Goal: Transaction & Acquisition: Purchase product/service

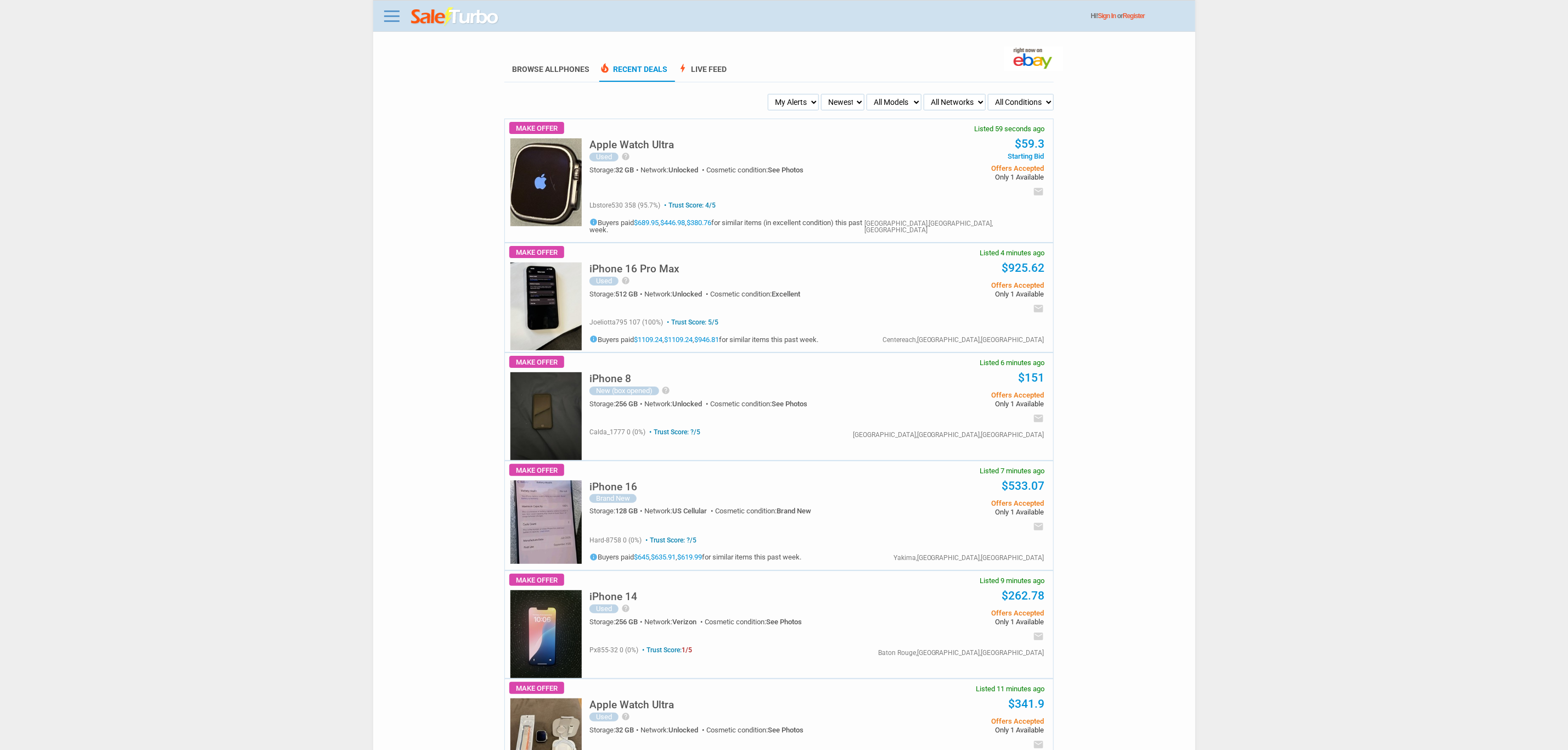
drag, startPoint x: 811, startPoint y: 95, endPoint x: 811, endPoint y: 109, distance: 14.0
click at [811, 95] on select "My Alerts All Deals BIN Only w/ Offers Only" at bounding box center [793, 102] width 51 height 16
select select "flash_bin"
click at [769, 94] on select "My Alerts All Deals BIN Only w/ Offers Only" at bounding box center [793, 102] width 51 height 16
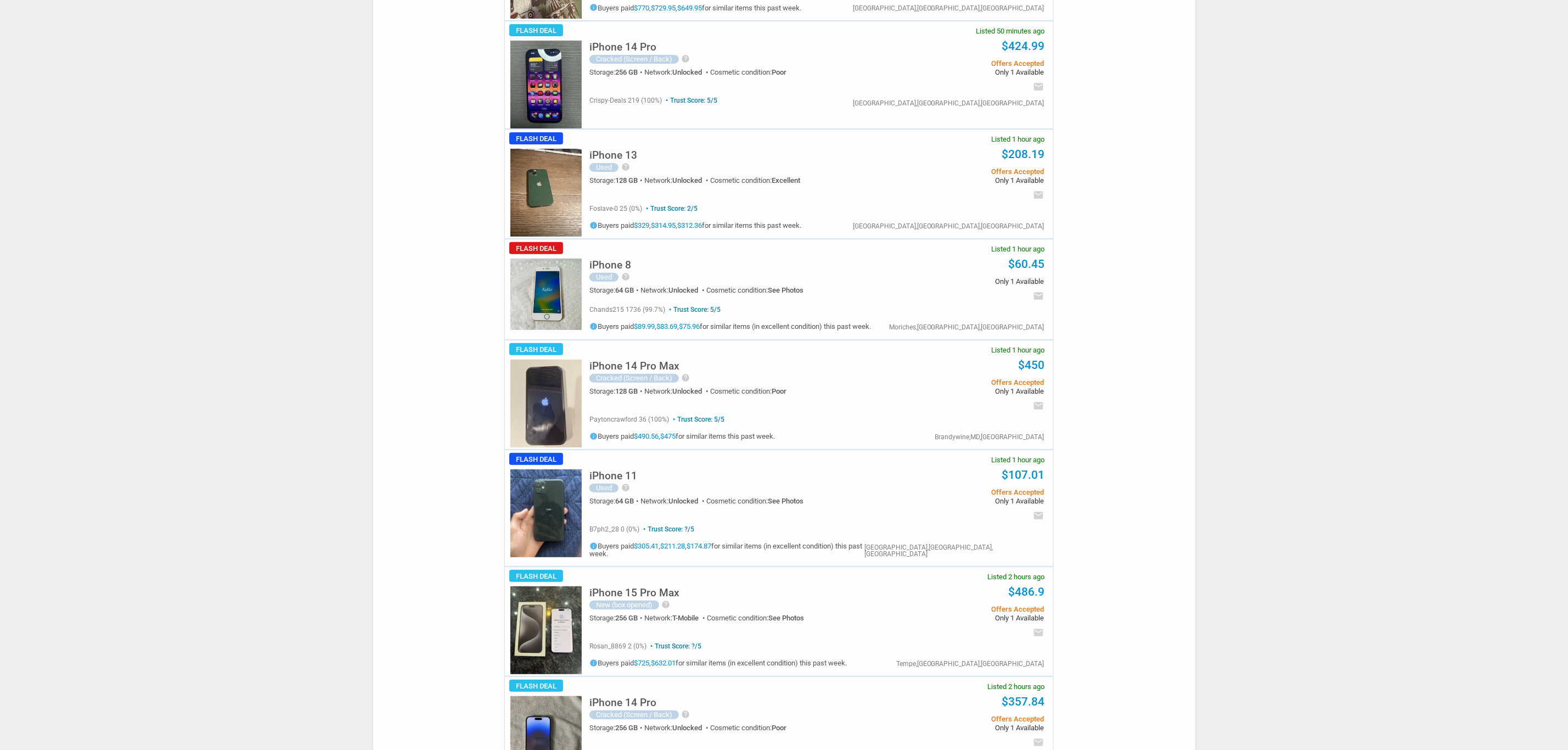
scroll to position [330, 0]
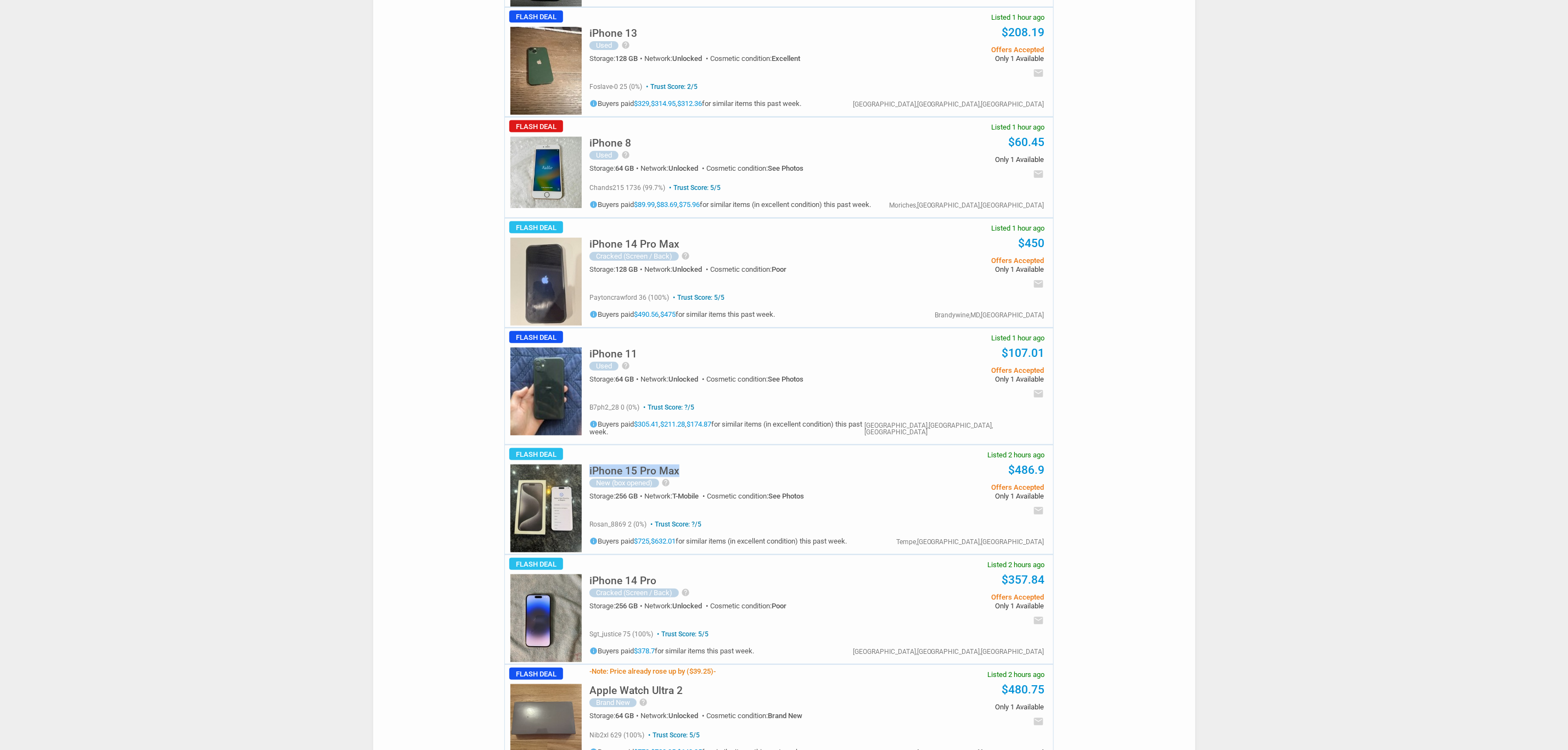
drag, startPoint x: 695, startPoint y: 448, endPoint x: 661, endPoint y: 460, distance: 36.1
click at [663, 460] on div "iPhone 15 Pro Max New (box opened) help This device is perfect for those lookin…" at bounding box center [816, 479] width 455 height 69
click at [585, 475] on div "iPhone 15 Pro Max New (box opened) help This device is perfect for those lookin…" at bounding box center [815, 499] width 477 height 109
click at [550, 481] on img at bounding box center [546, 508] width 71 height 88
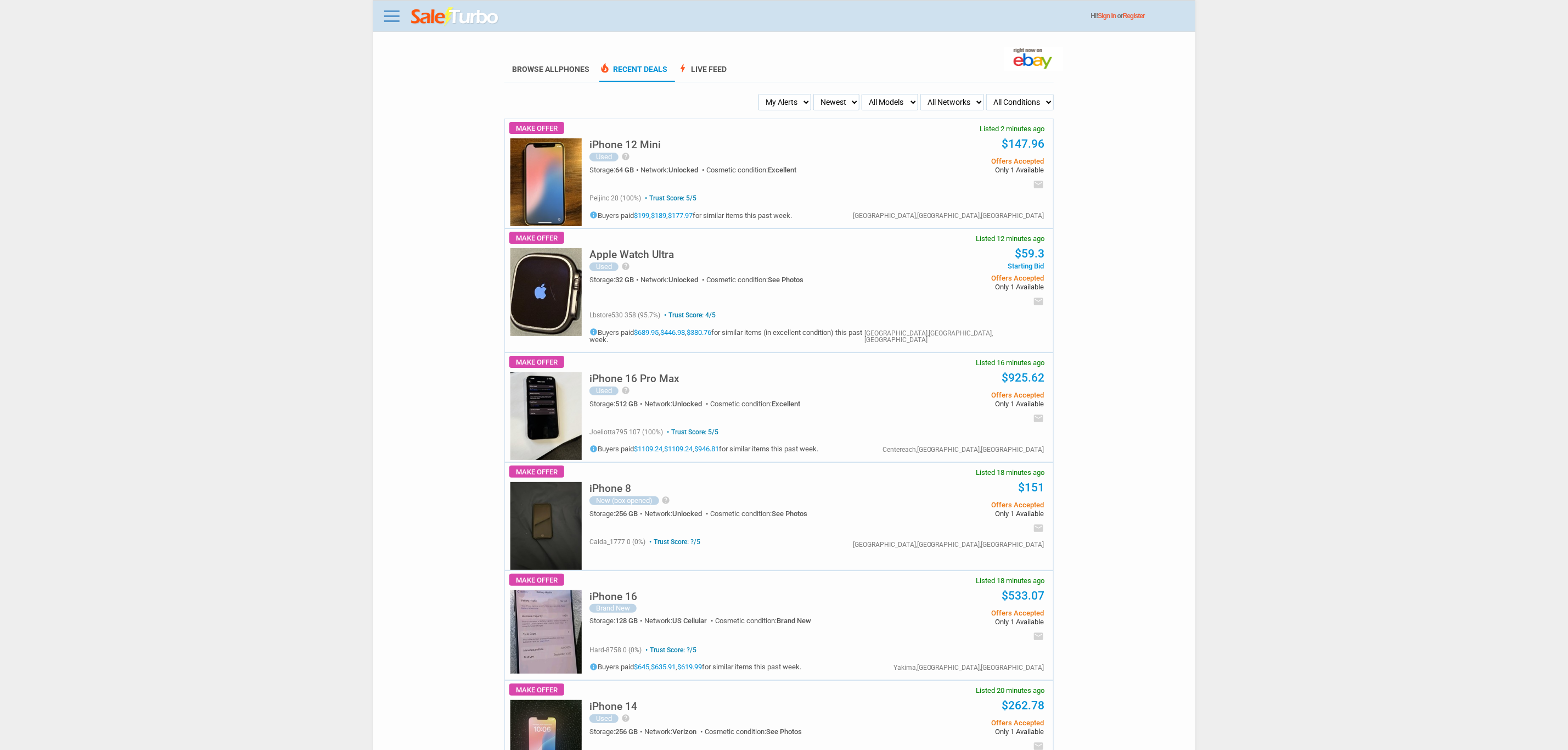
click at [802, 99] on select "My Alerts All Deals BIN Only w/ Offers Only" at bounding box center [784, 102] width 52 height 16
select select "flash_bin"
click at [762, 94] on select "My Alerts All Deals BIN Only w/ Offers Only" at bounding box center [784, 102] width 52 height 16
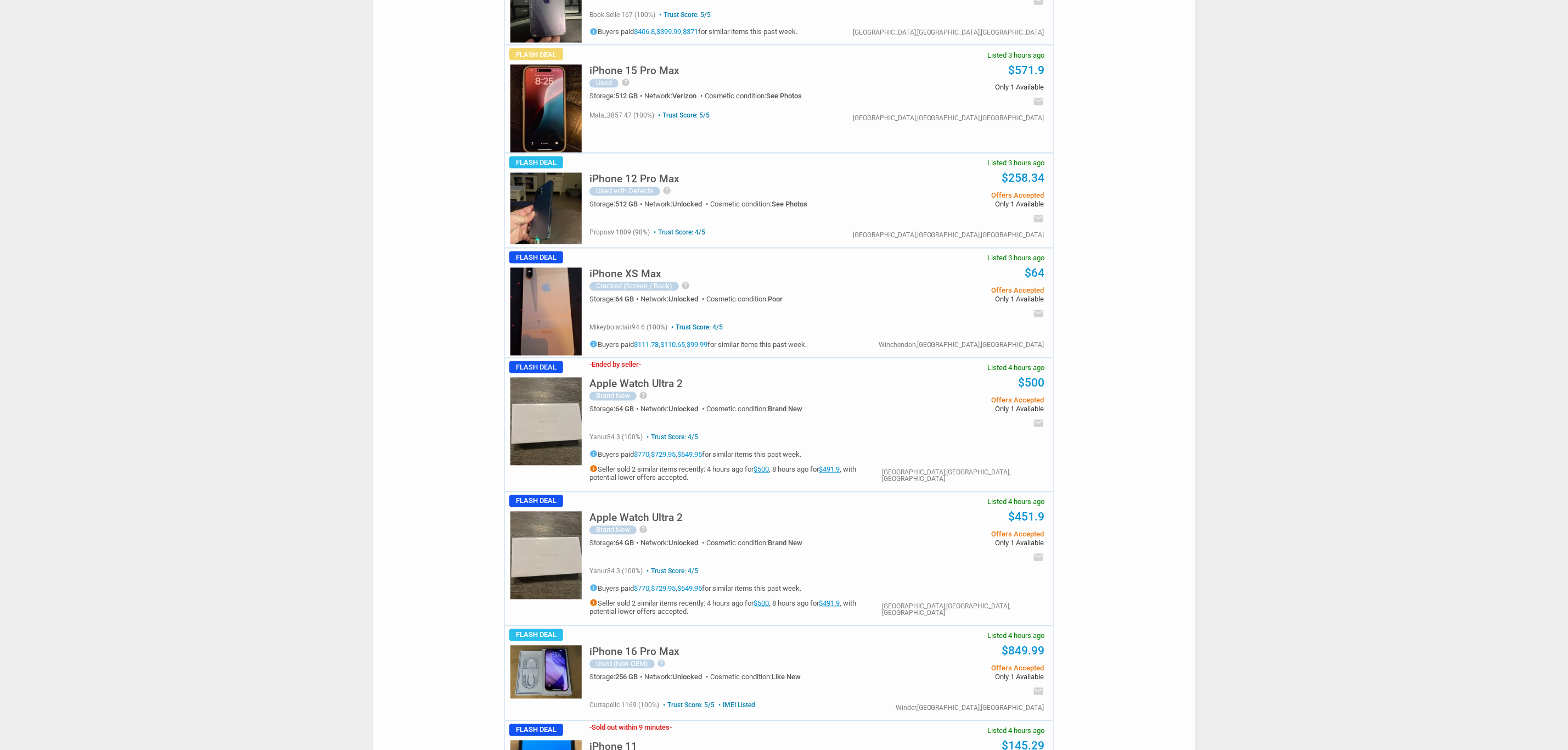
scroll to position [1730, 0]
